Goal: Information Seeking & Learning: Learn about a topic

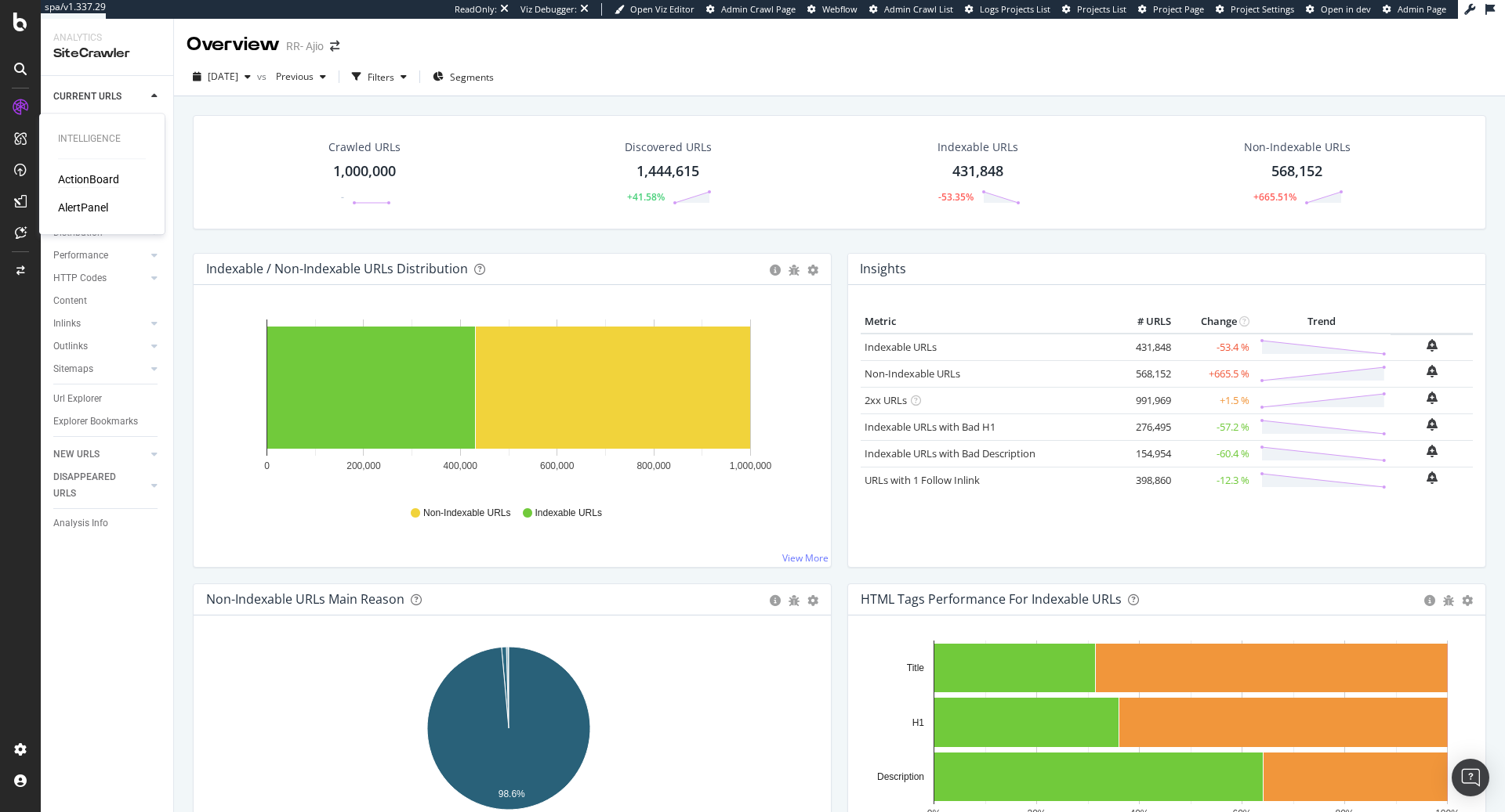
click at [61, 173] on div "ActionBoard" at bounding box center [88, 179] width 61 height 16
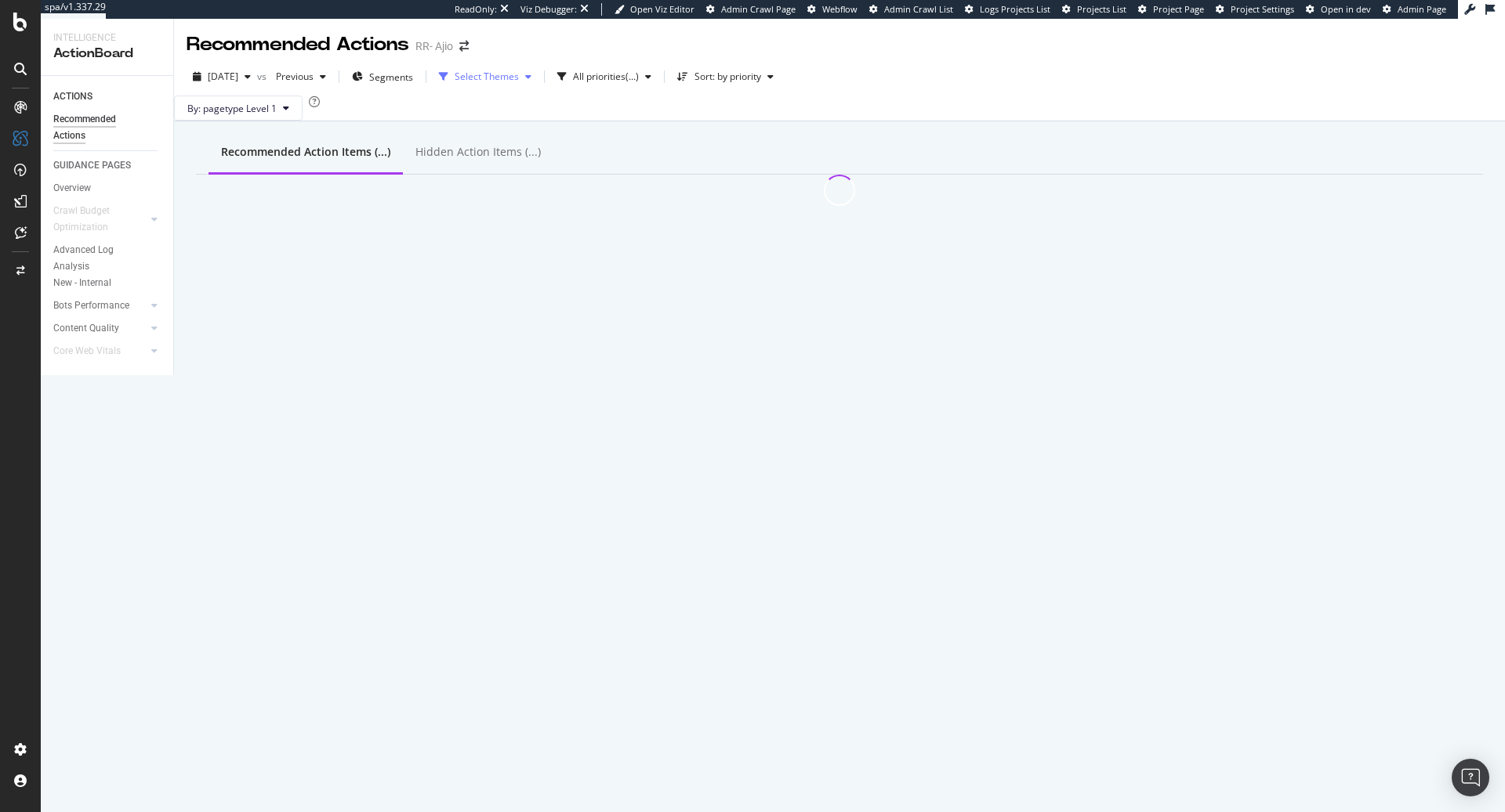
click at [538, 67] on div "Select Themes" at bounding box center [485, 77] width 105 height 24
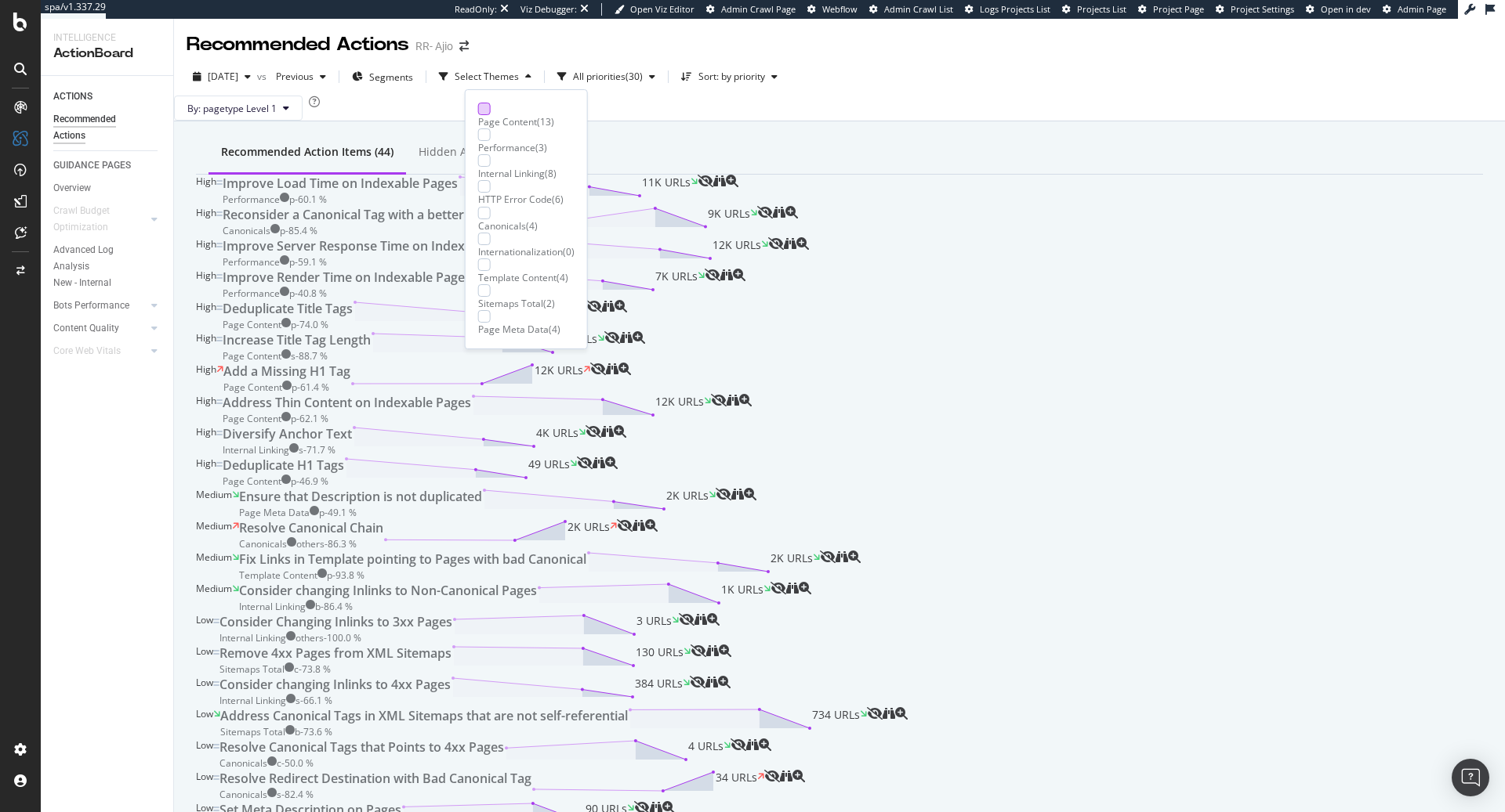
click at [480, 112] on div at bounding box center [484, 109] width 13 height 13
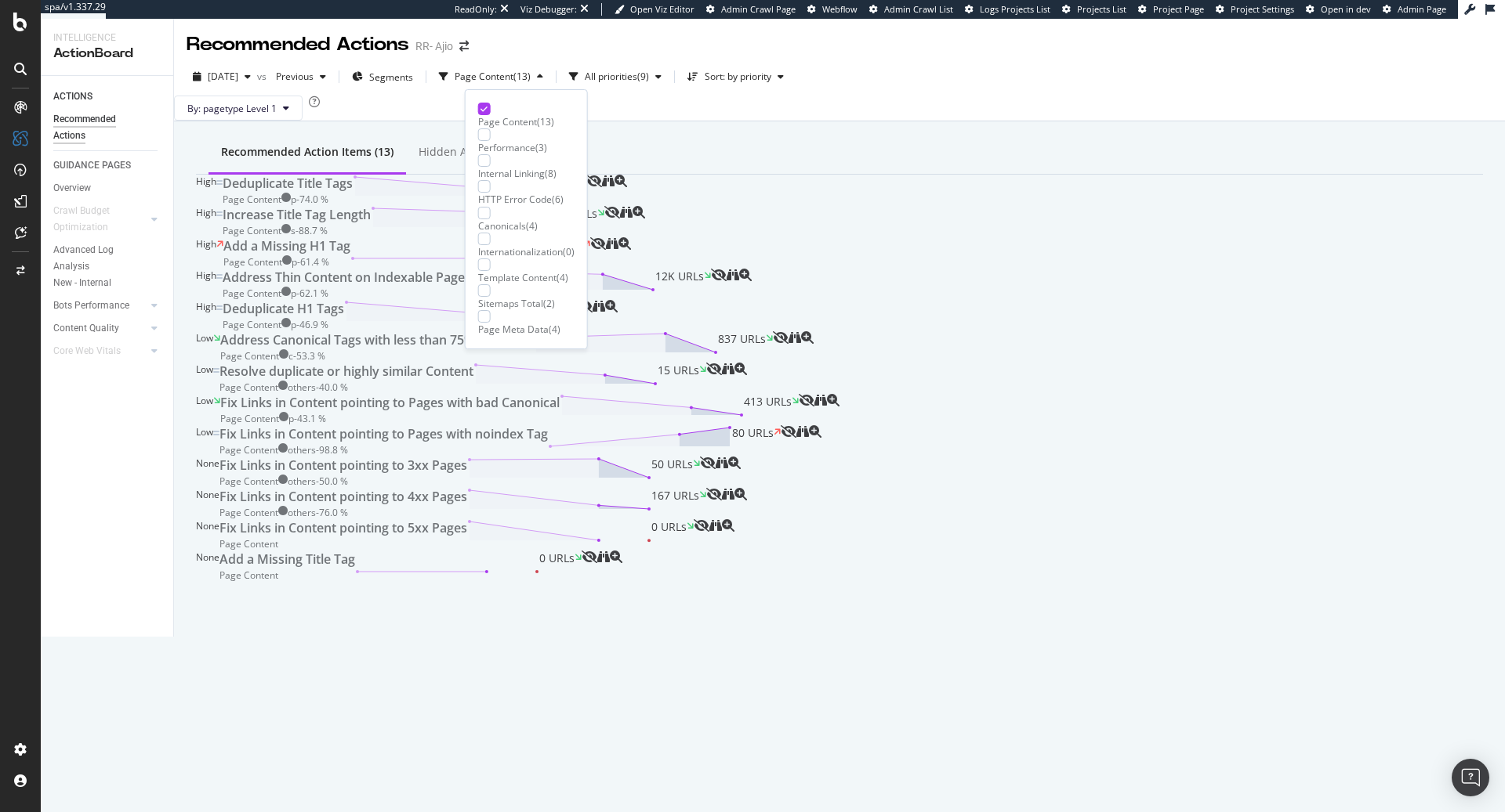
click at [539, 167] on div "Internal Linking" at bounding box center [511, 173] width 67 height 13
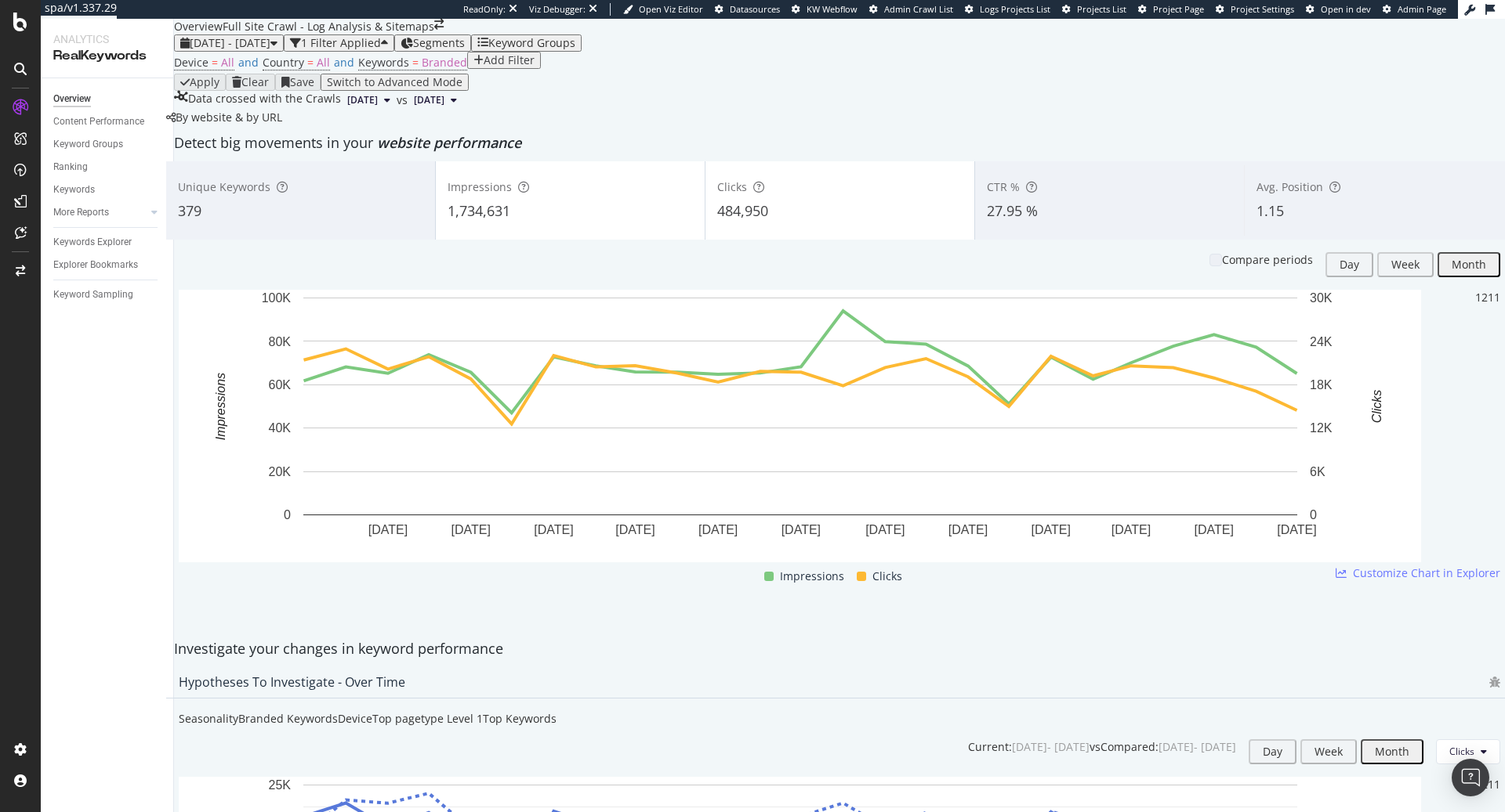
click at [1437, 52] on div "2023 Jul. 1st - 2025 Jul. 25th 1 Filter Applied Segments Keyword Groups" at bounding box center [839, 43] width 1331 height 17
click at [1425, 13] on span "Admin Page" at bounding box center [1422, 9] width 48 height 12
click at [1256, 7] on span "Project Settings" at bounding box center [1263, 9] width 64 height 12
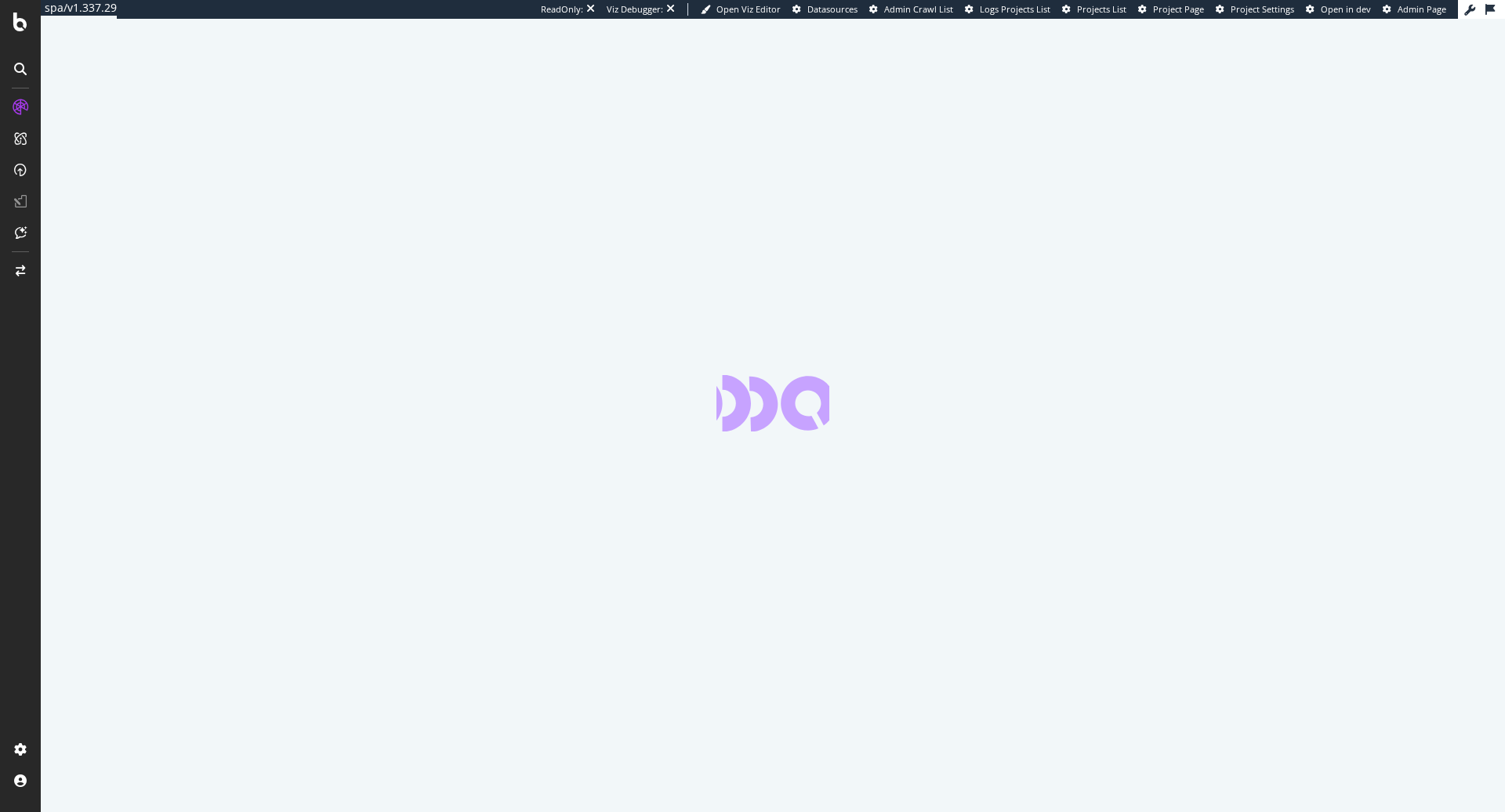
click at [576, 157] on div at bounding box center [773, 416] width 1464 height 794
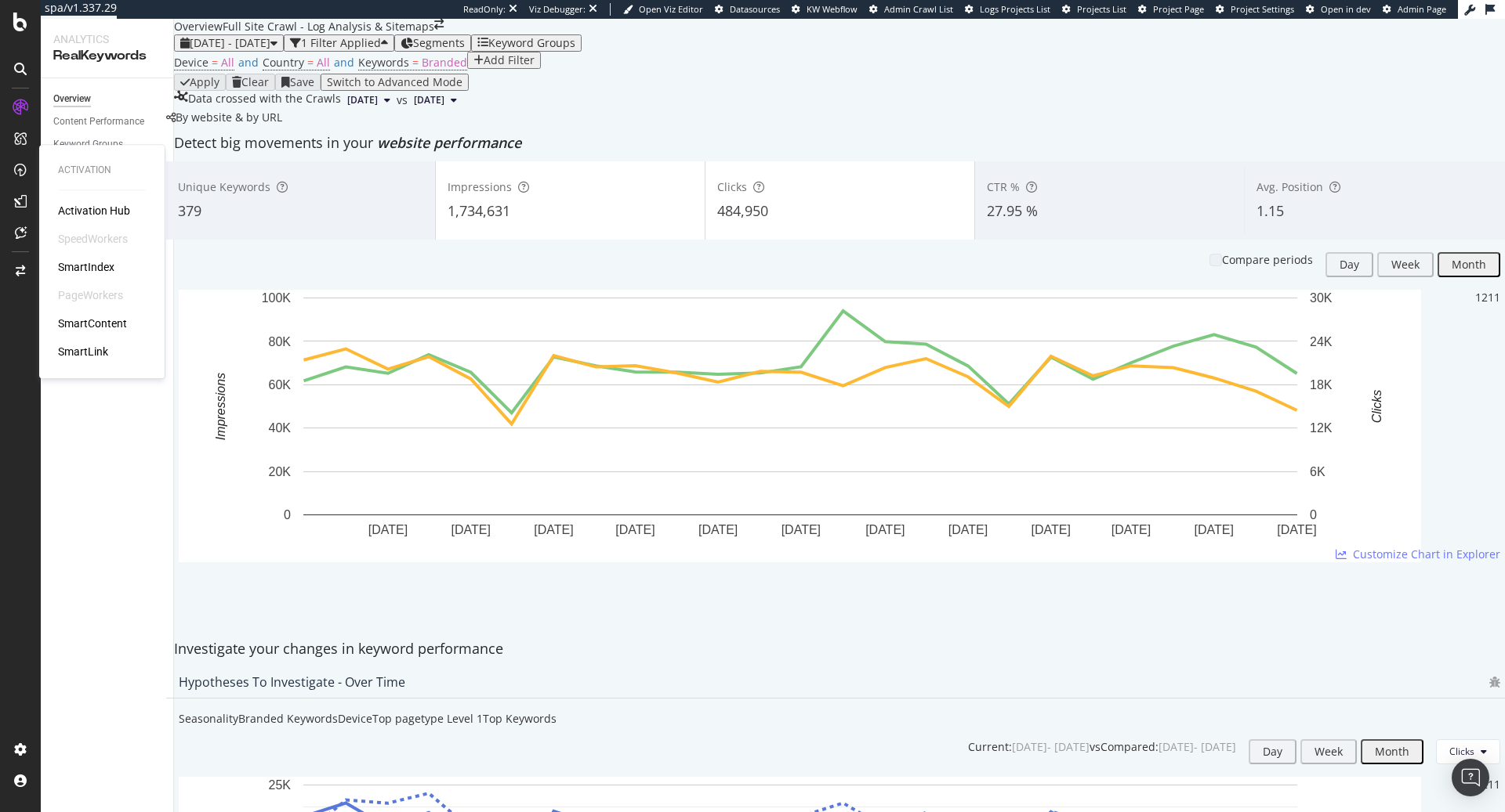
click at [76, 287] on div "Activation Hub SpeedWorkers SmartIndex PageWorkers SmartContent SmartLink" at bounding box center [102, 281] width 88 height 156
click at [87, 292] on div "PageWorkers" at bounding box center [91, 295] width 65 height 16
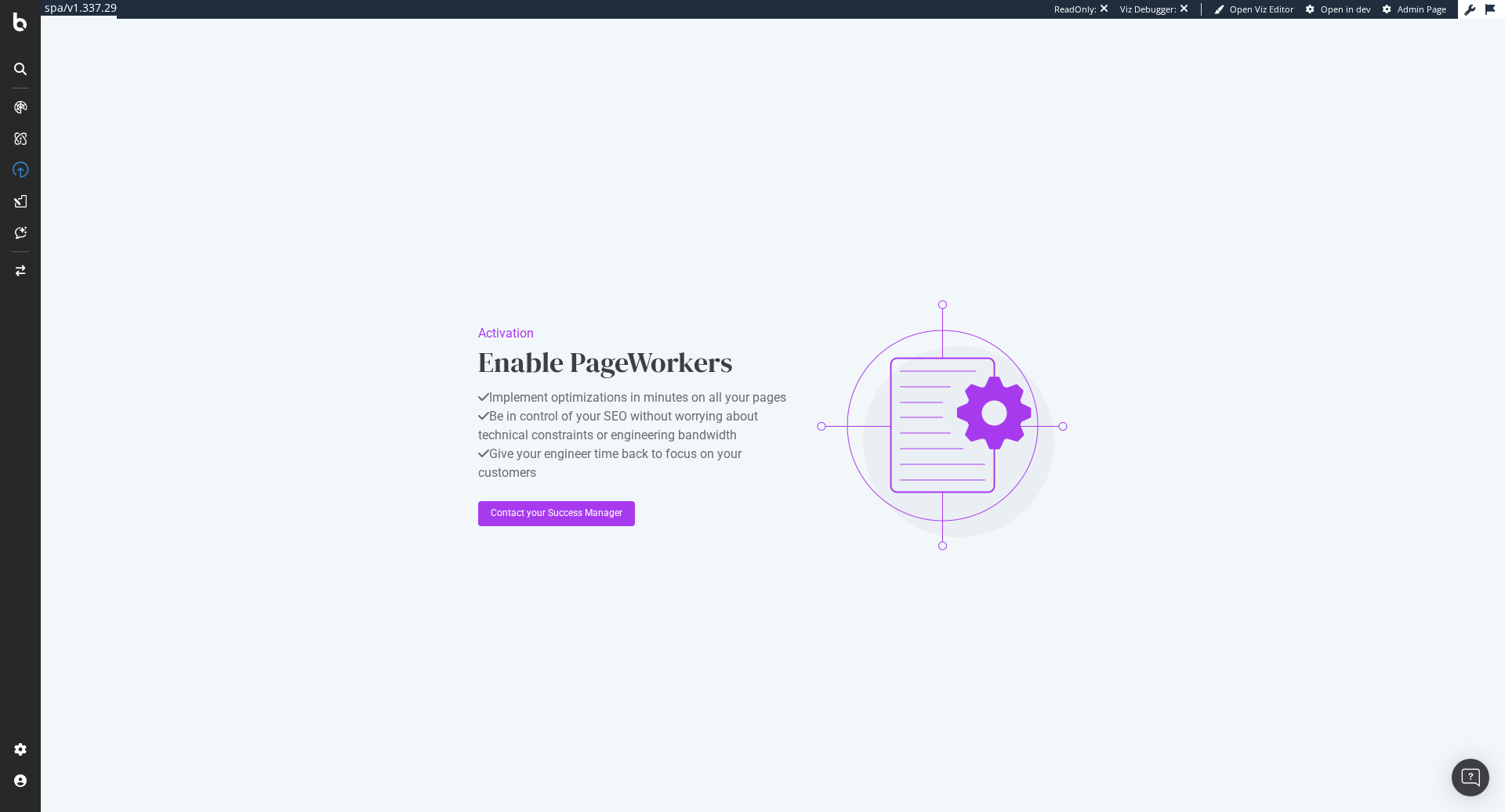
click at [662, 220] on div "Activation Enable PageWorkers Implement optimizations in minutes on all your pa…" at bounding box center [773, 425] width 1464 height 812
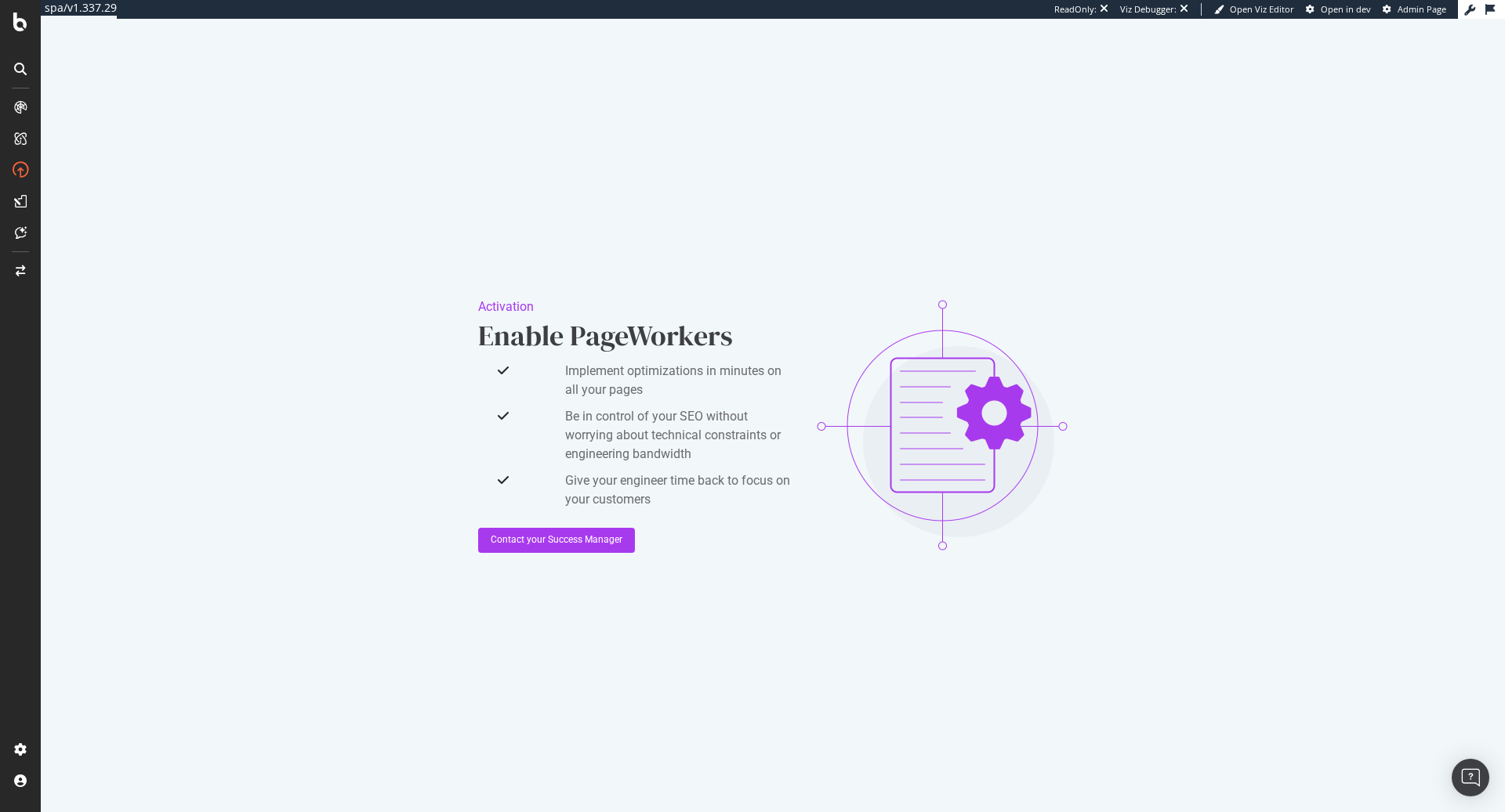
drag, startPoint x: 513, startPoint y: 150, endPoint x: 437, endPoint y: 129, distance: 78.8
click at [513, 150] on div "Activation Enable PageWorkers Implement optimizations in minutes on all your pa…" at bounding box center [773, 425] width 1464 height 812
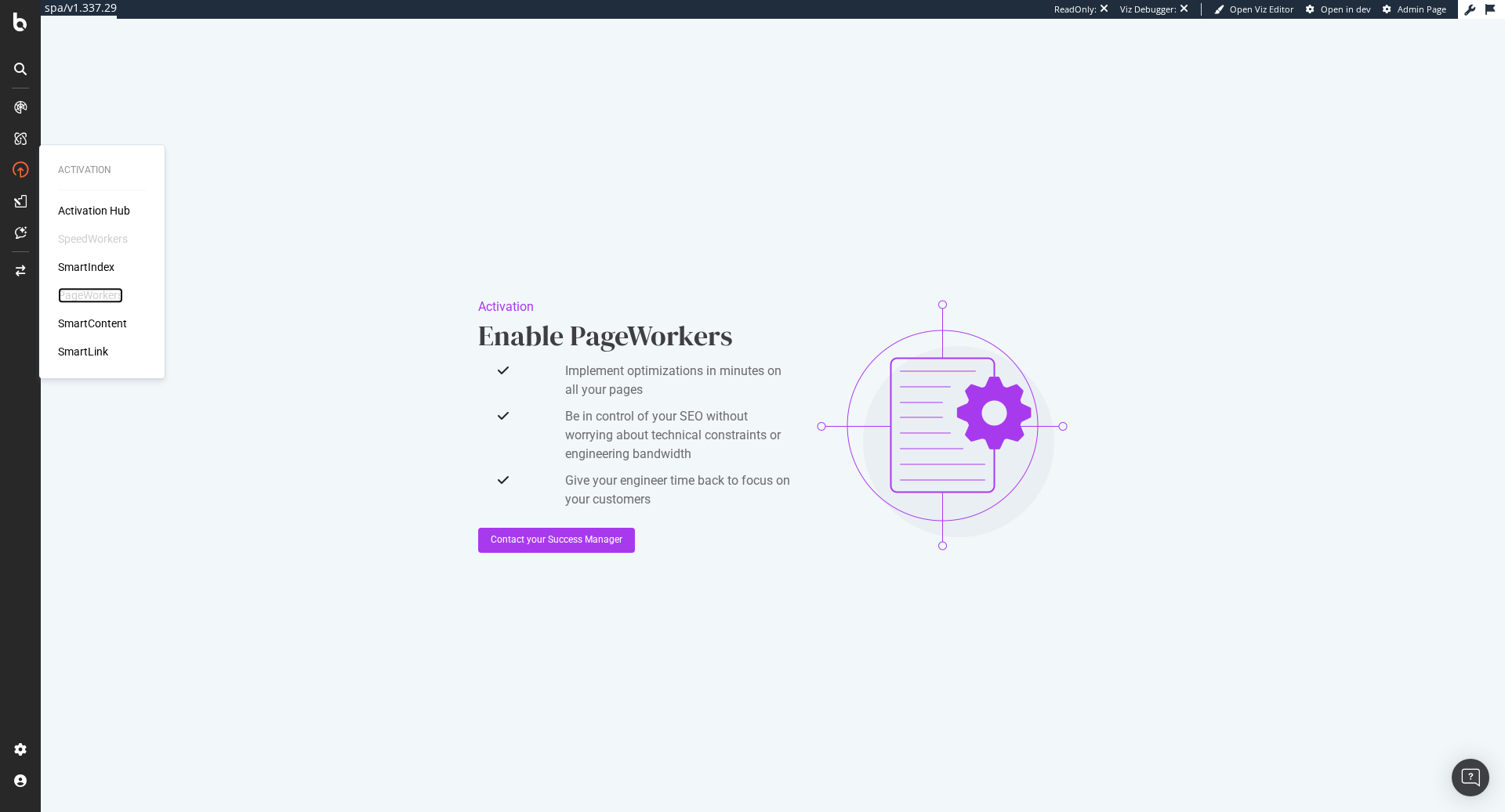
click at [114, 298] on div "PageWorkers" at bounding box center [91, 295] width 65 height 16
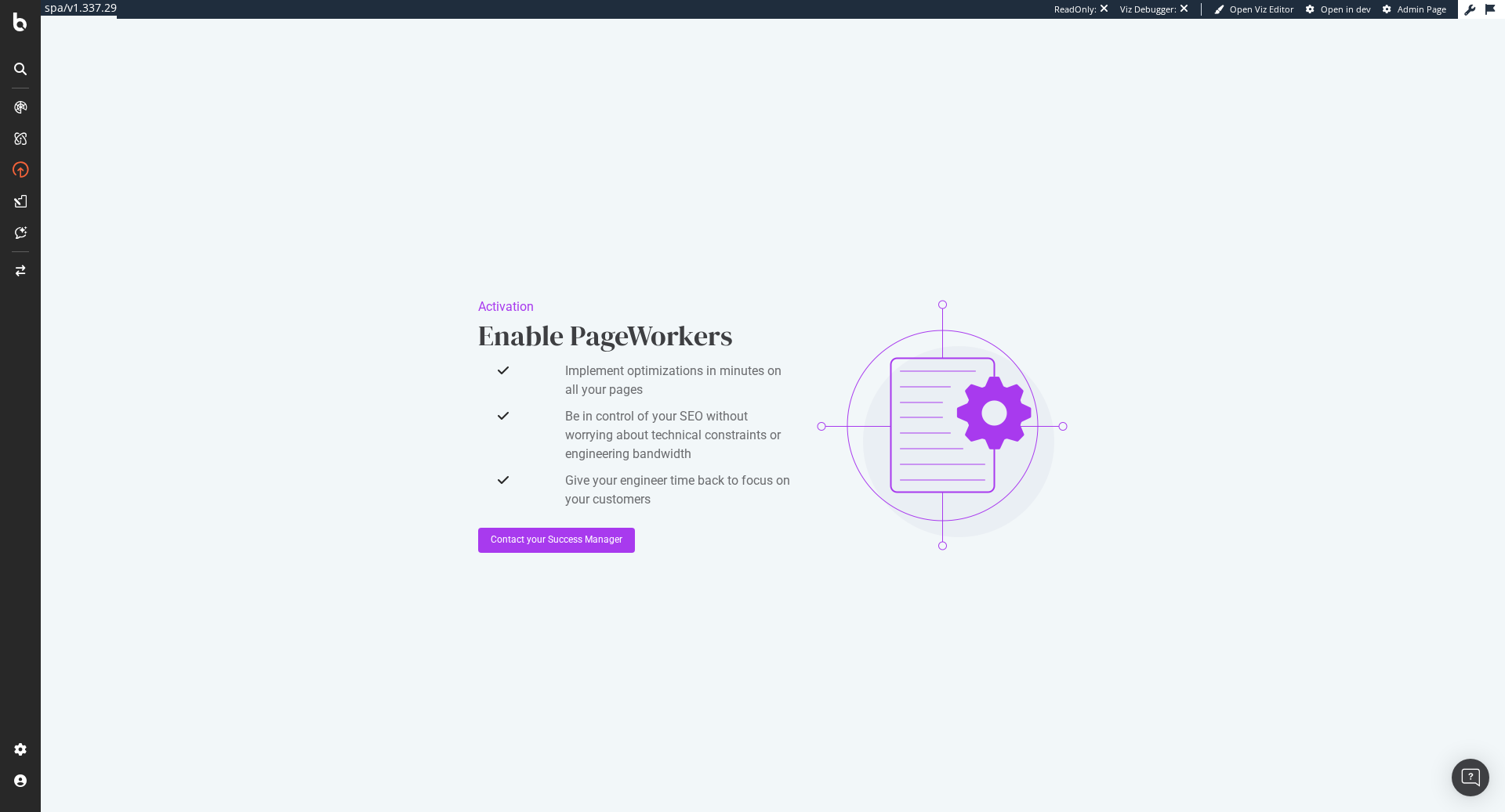
click at [502, 183] on div "Activation Enable PageWorkers Implement optimizations in minutes on all your pa…" at bounding box center [773, 425] width 1464 height 812
